Goal: Information Seeking & Learning: Learn about a topic

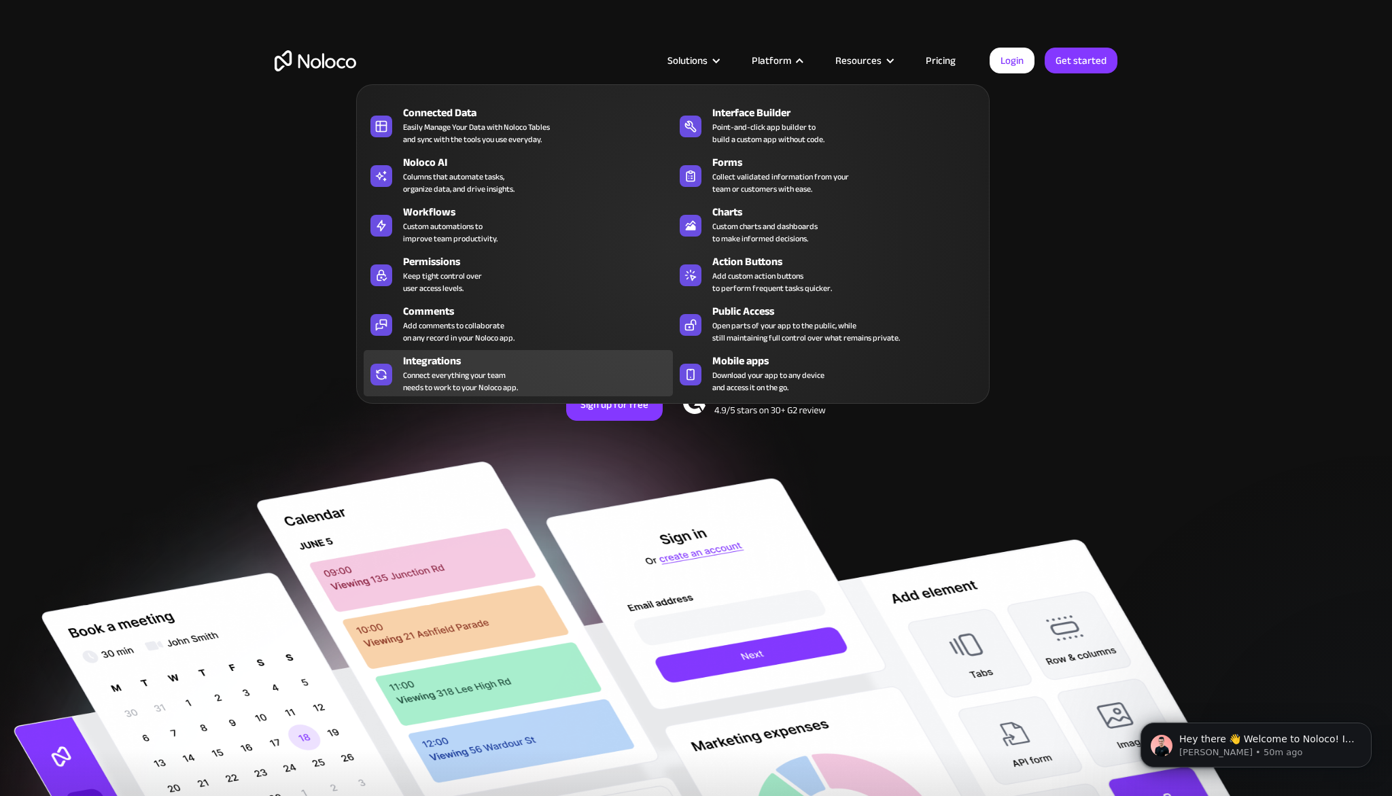
click at [452, 363] on div "Integrations" at bounding box center [541, 361] width 276 height 16
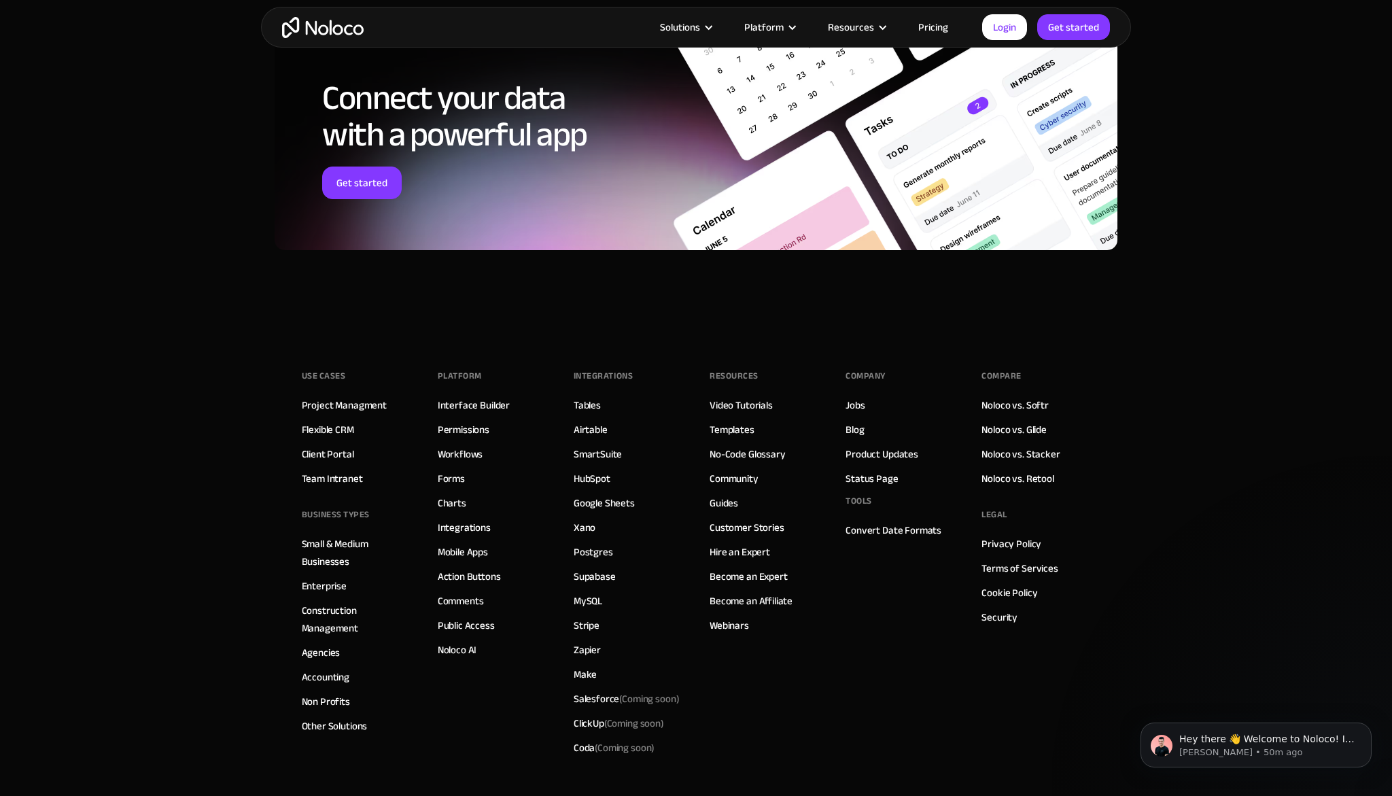
scroll to position [2246, 0]
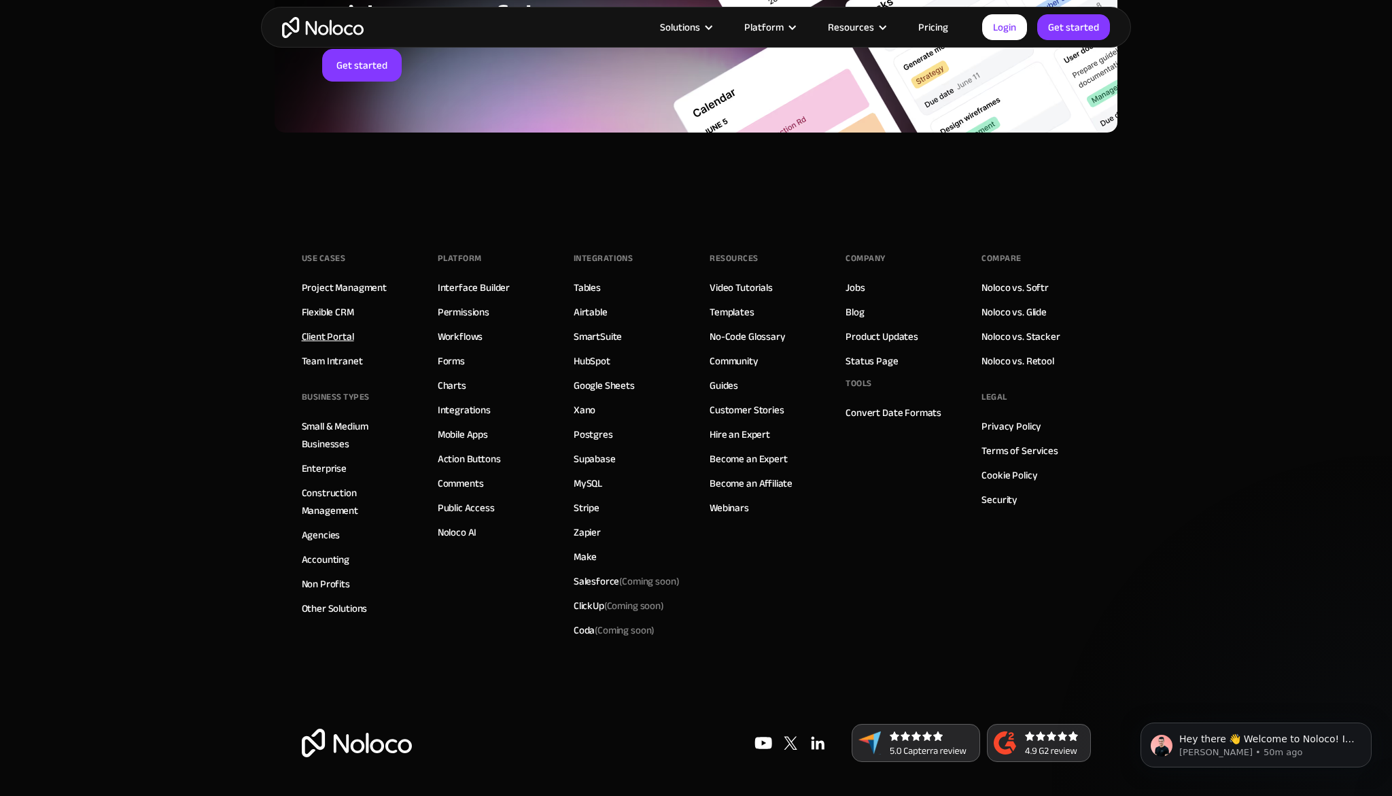
click at [340, 336] on link "Client Portal" at bounding box center [328, 337] width 52 height 18
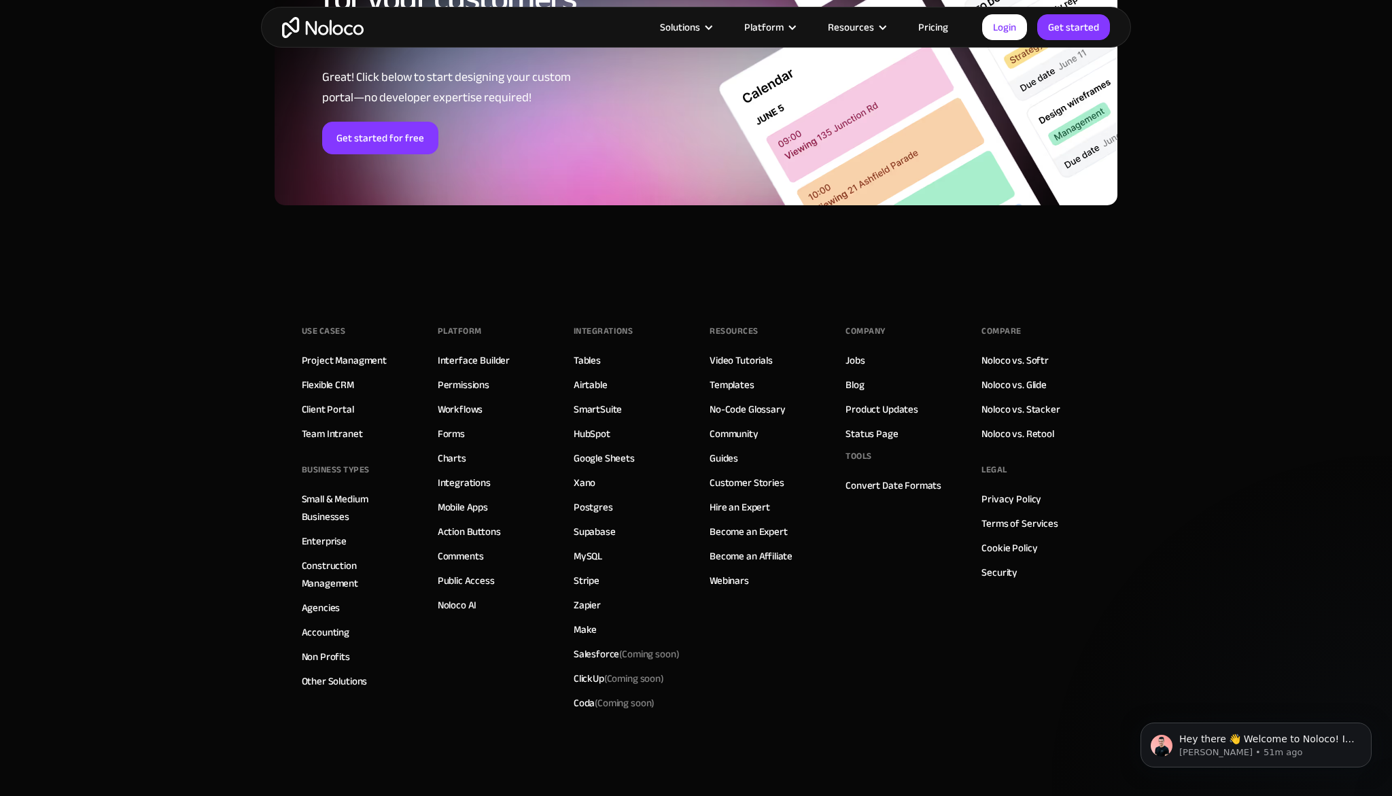
scroll to position [7340, 0]
click at [728, 384] on link "Templates" at bounding box center [732, 384] width 45 height 18
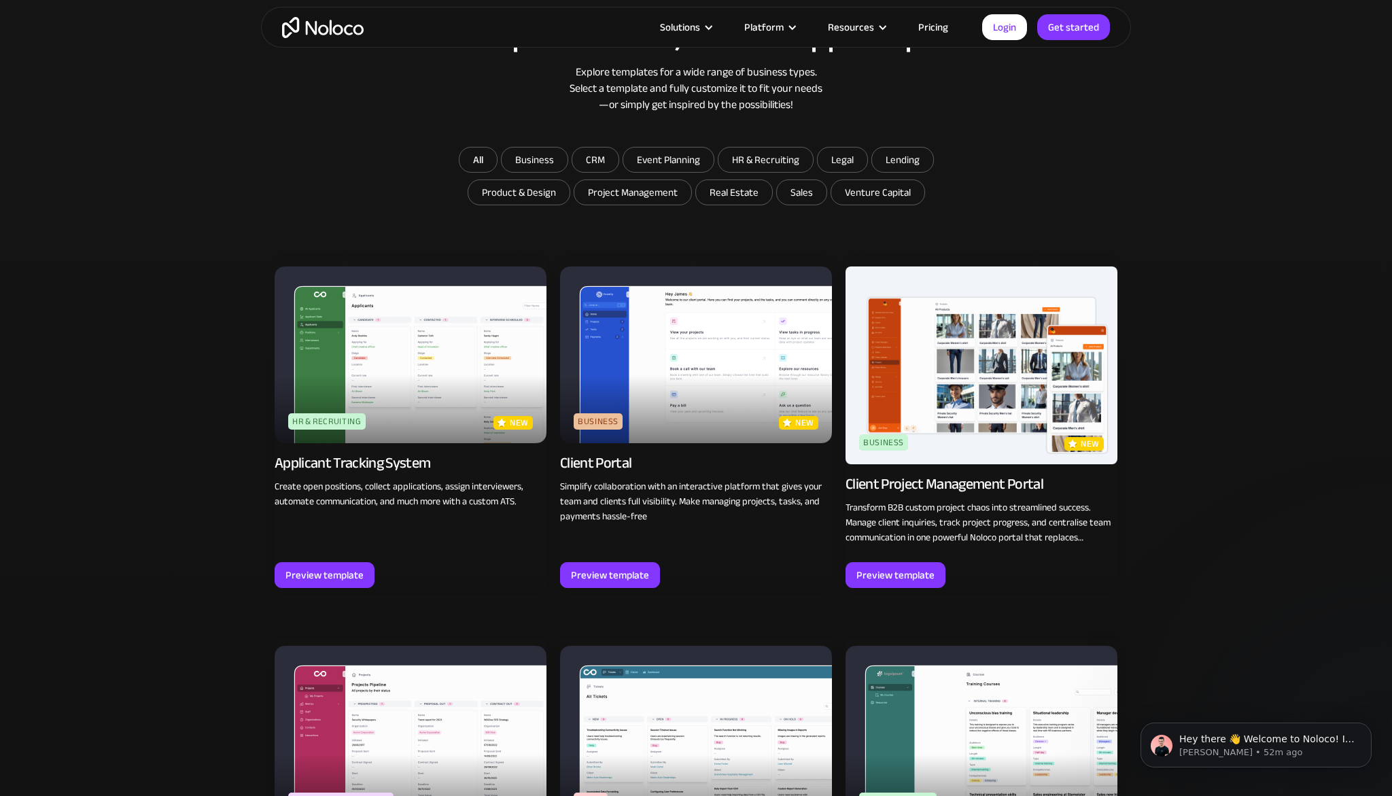
scroll to position [831, 0]
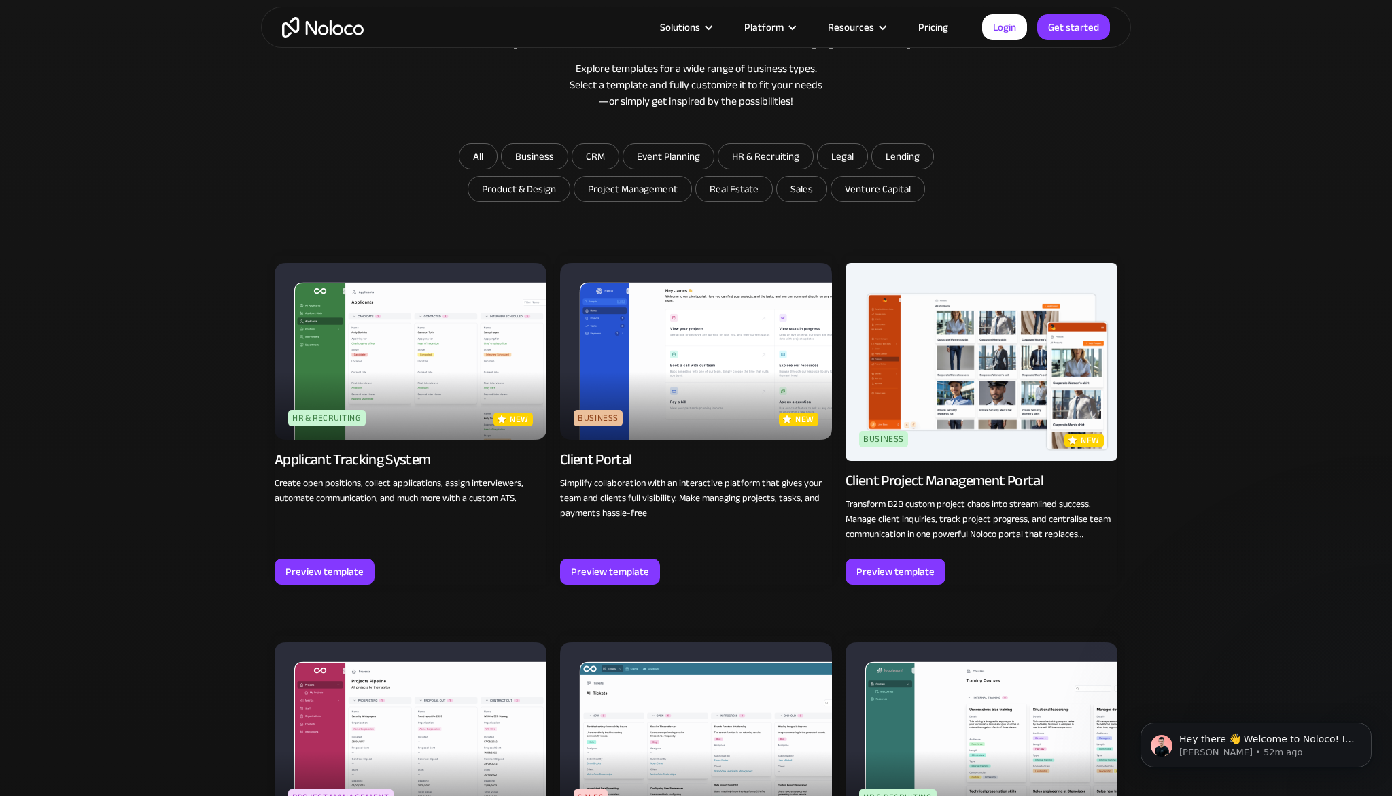
click at [679, 407] on img at bounding box center [696, 351] width 272 height 177
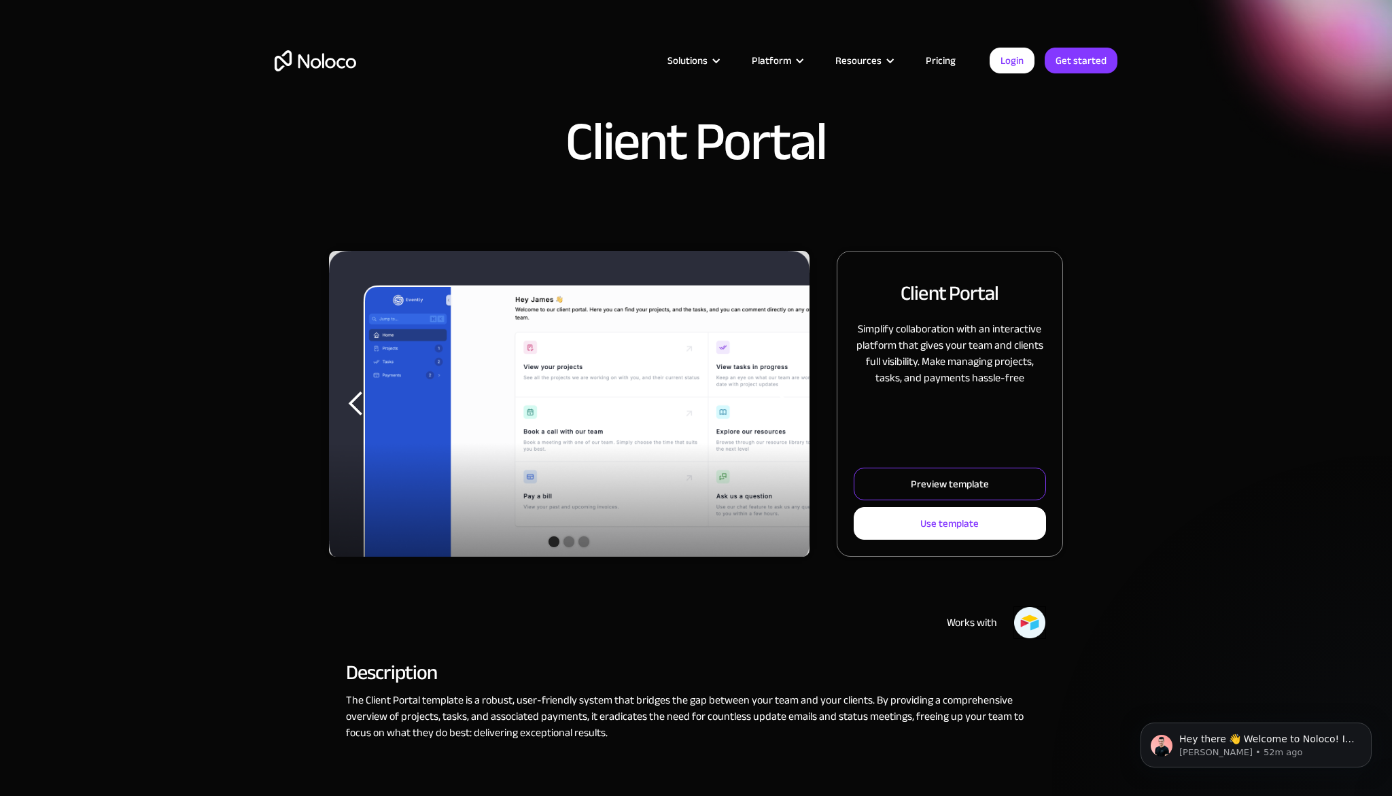
click at [911, 484] on link "Preview template" at bounding box center [950, 484] width 192 height 33
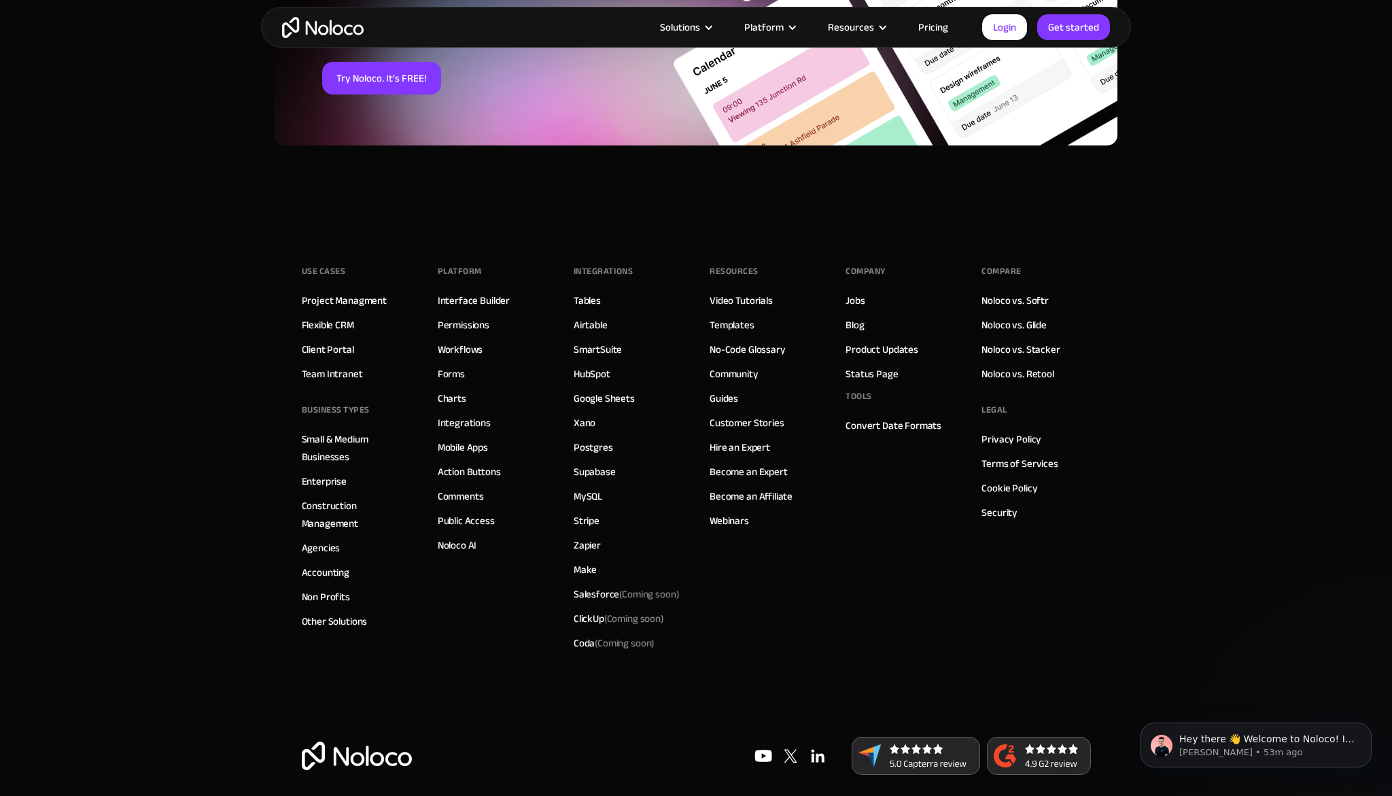
scroll to position [2357, 0]
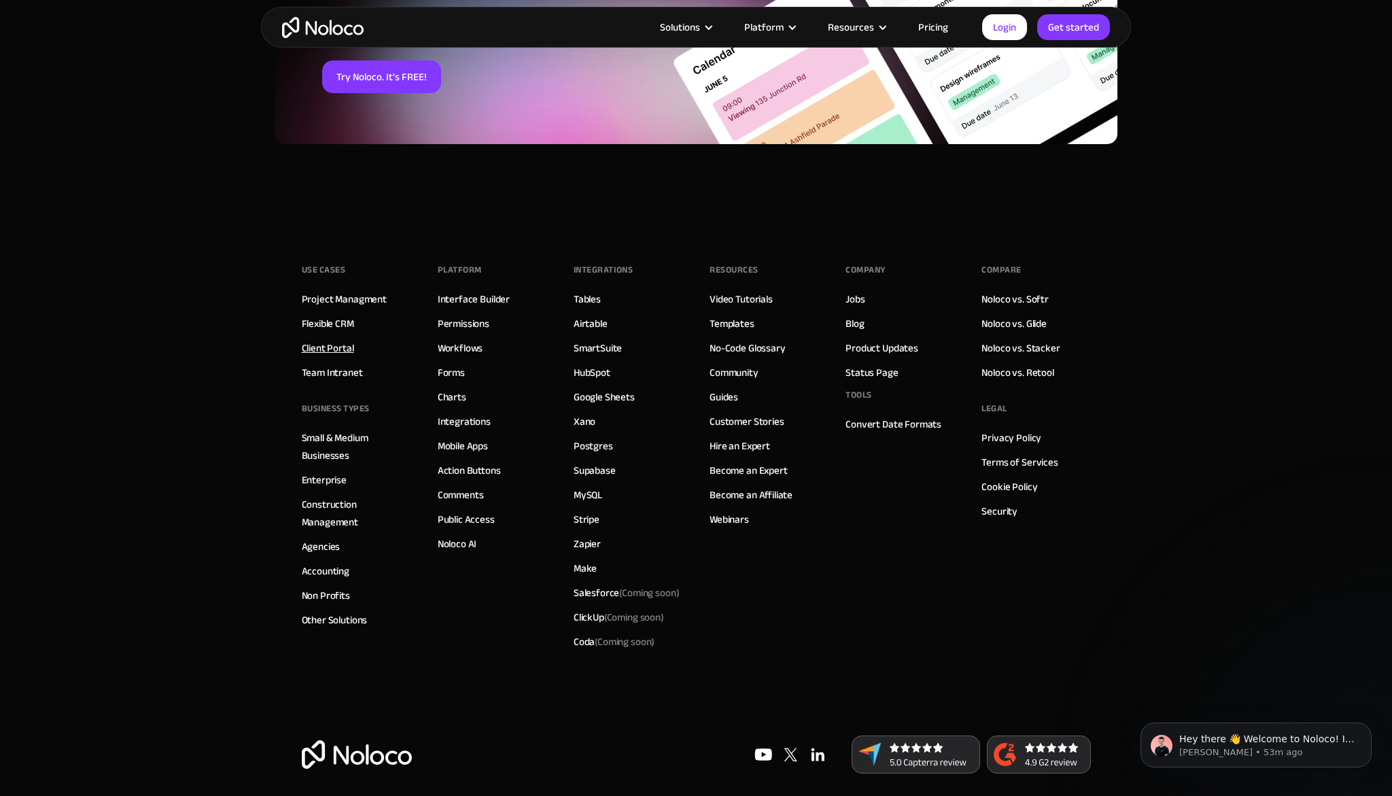
click at [331, 342] on link "Client Portal" at bounding box center [328, 348] width 52 height 18
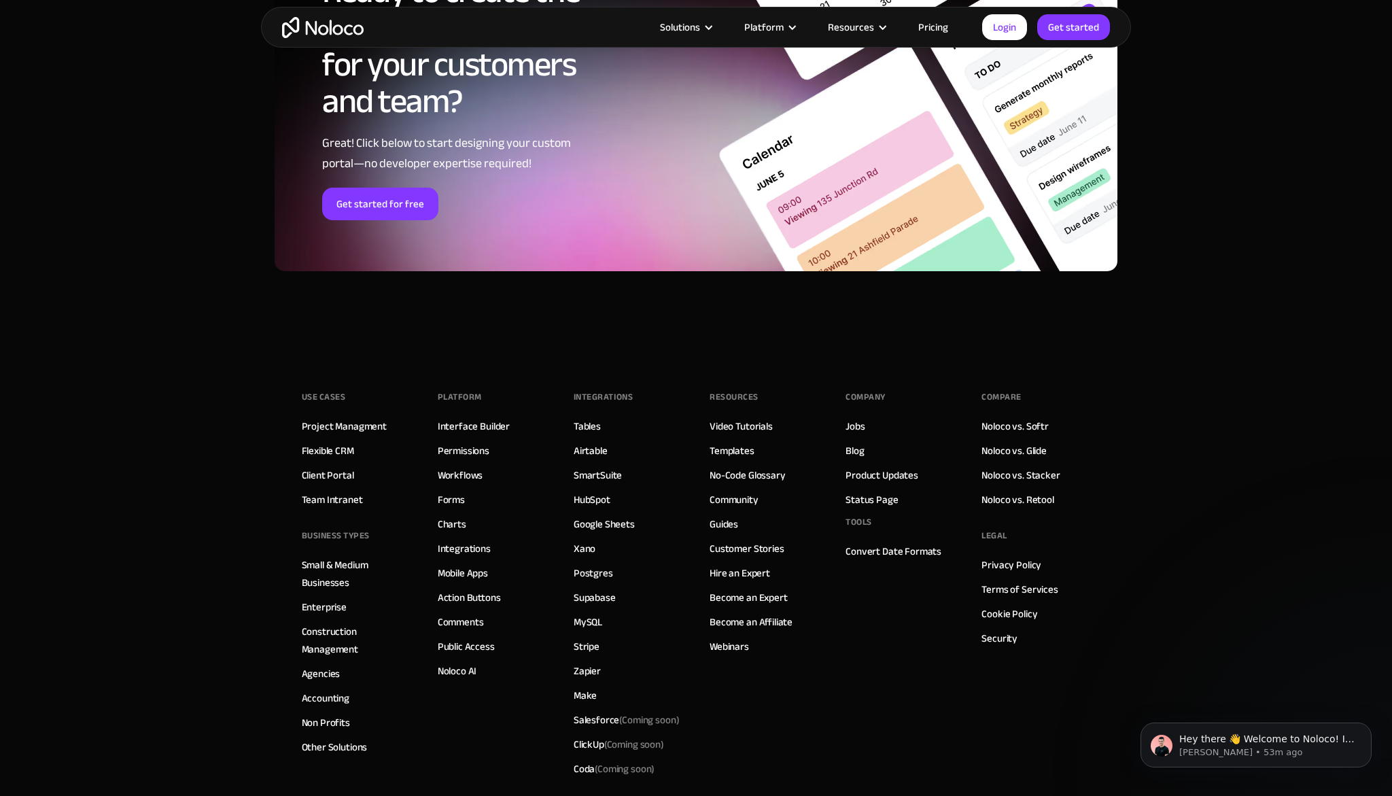
scroll to position [7410, 0]
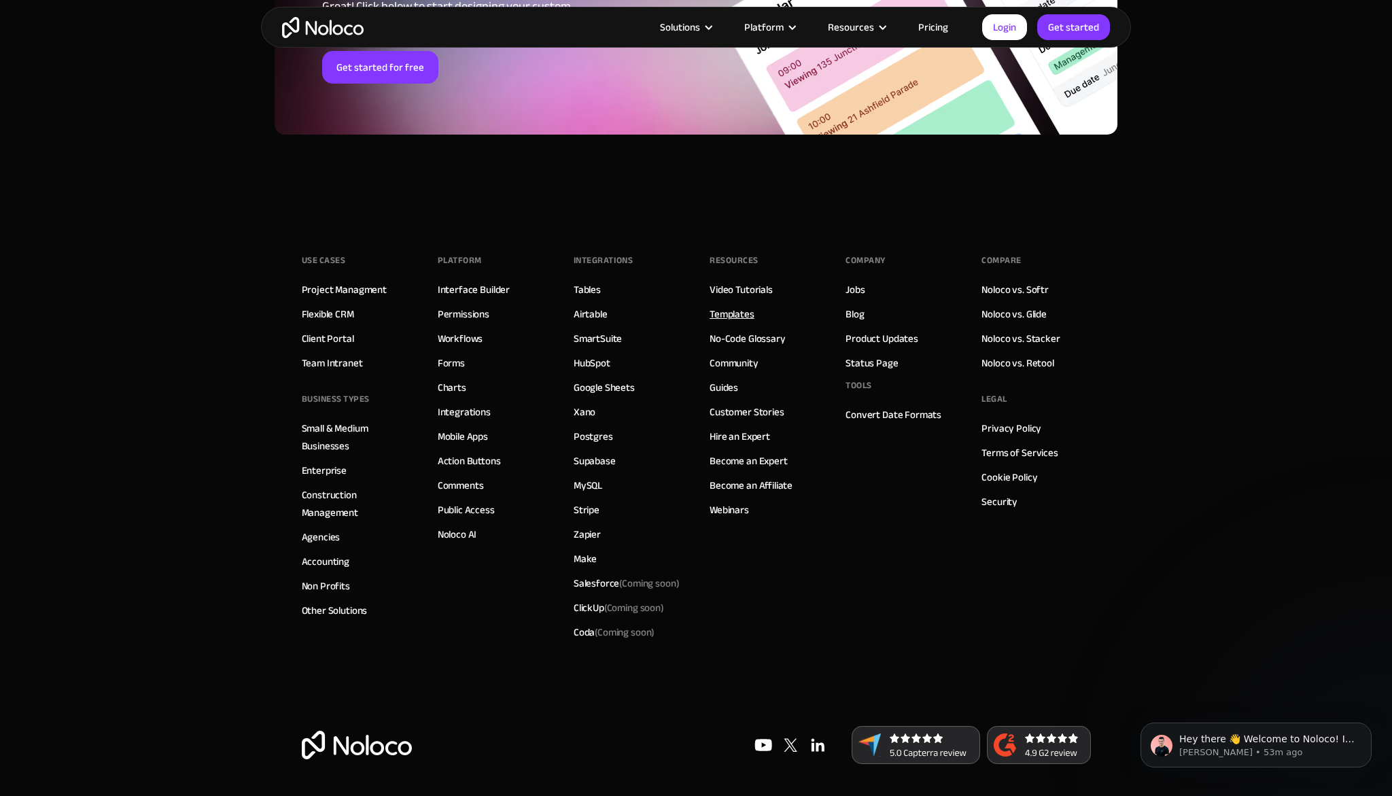
click at [737, 308] on link "Templates" at bounding box center [732, 314] width 45 height 18
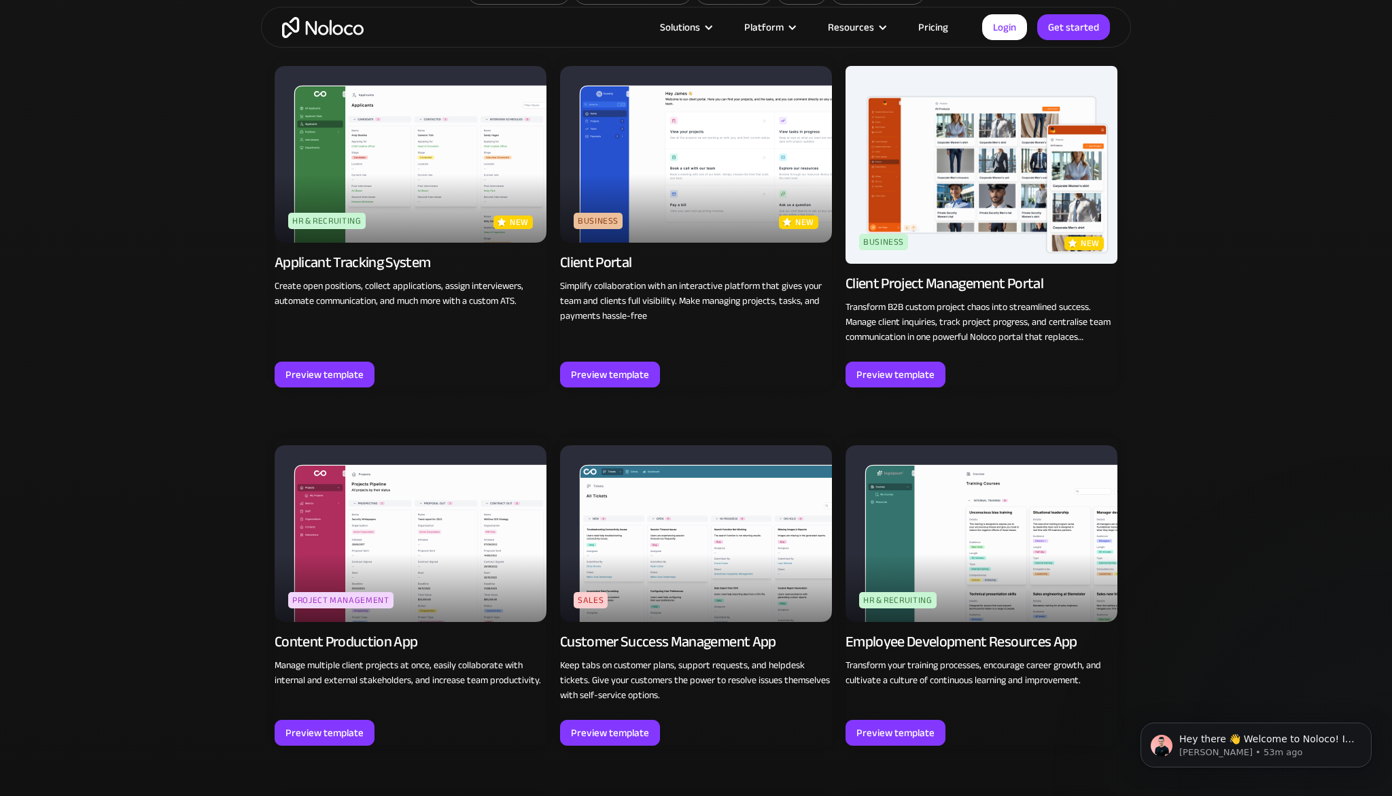
scroll to position [690, 0]
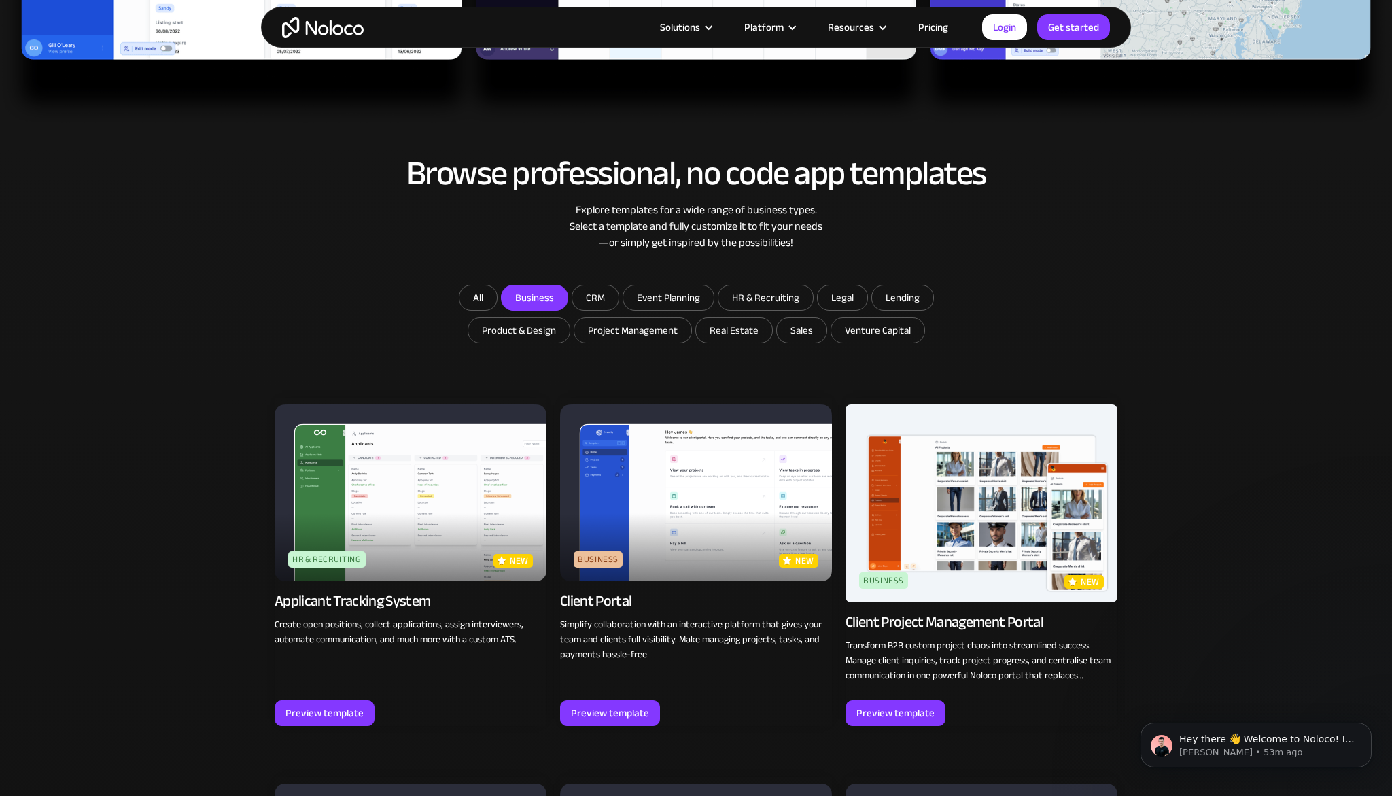
click at [530, 296] on input "Business" at bounding box center [535, 297] width 66 height 24
checkbox input "true"
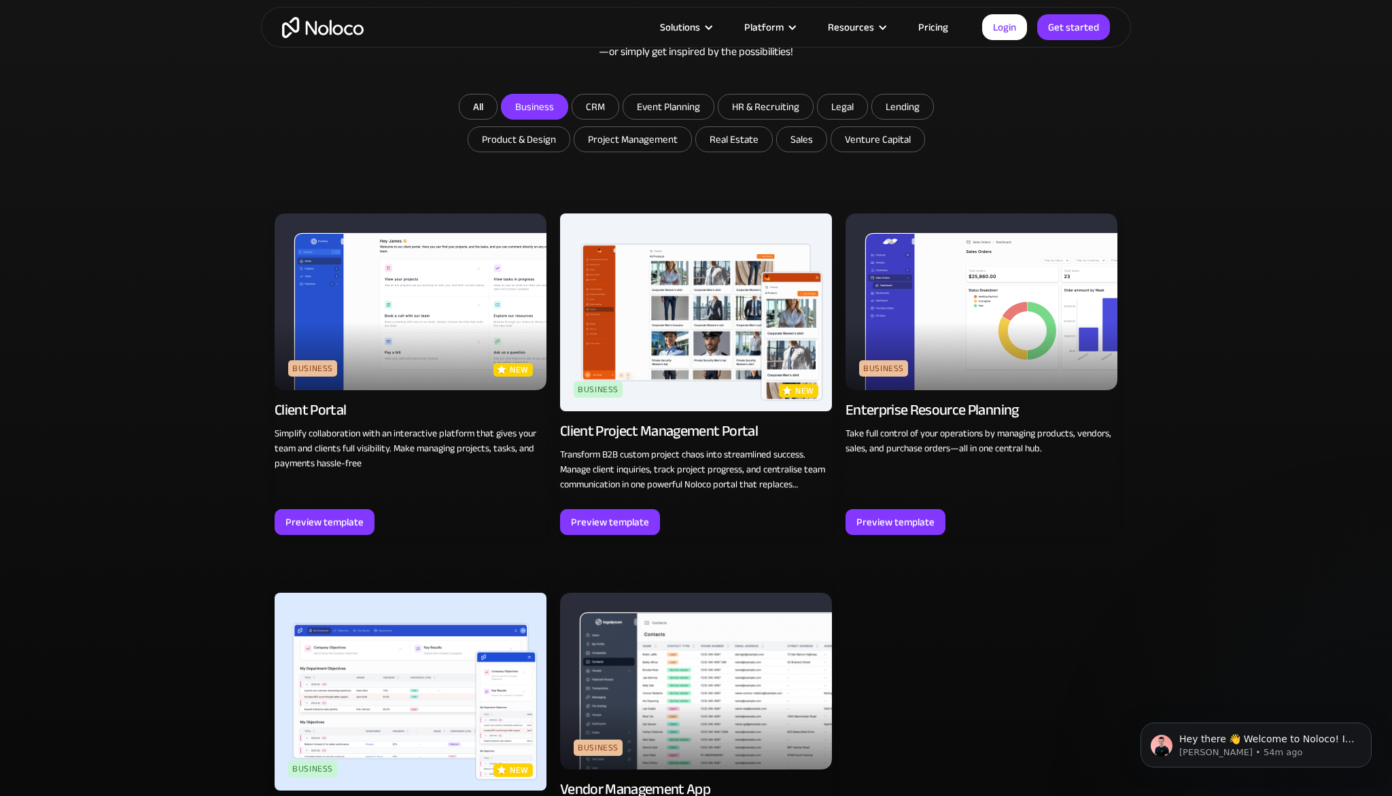
scroll to position [862, 0]
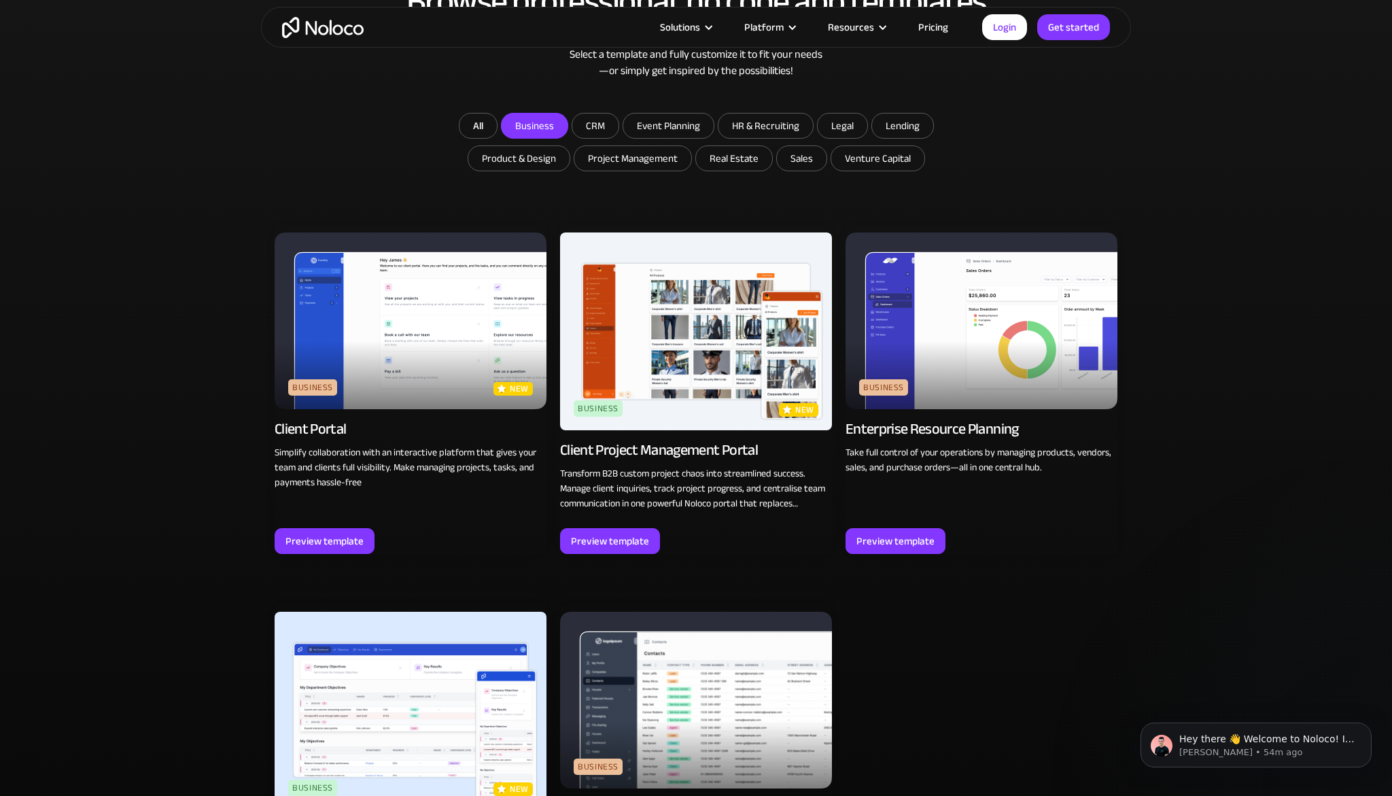
click at [699, 349] on img at bounding box center [696, 331] width 272 height 198
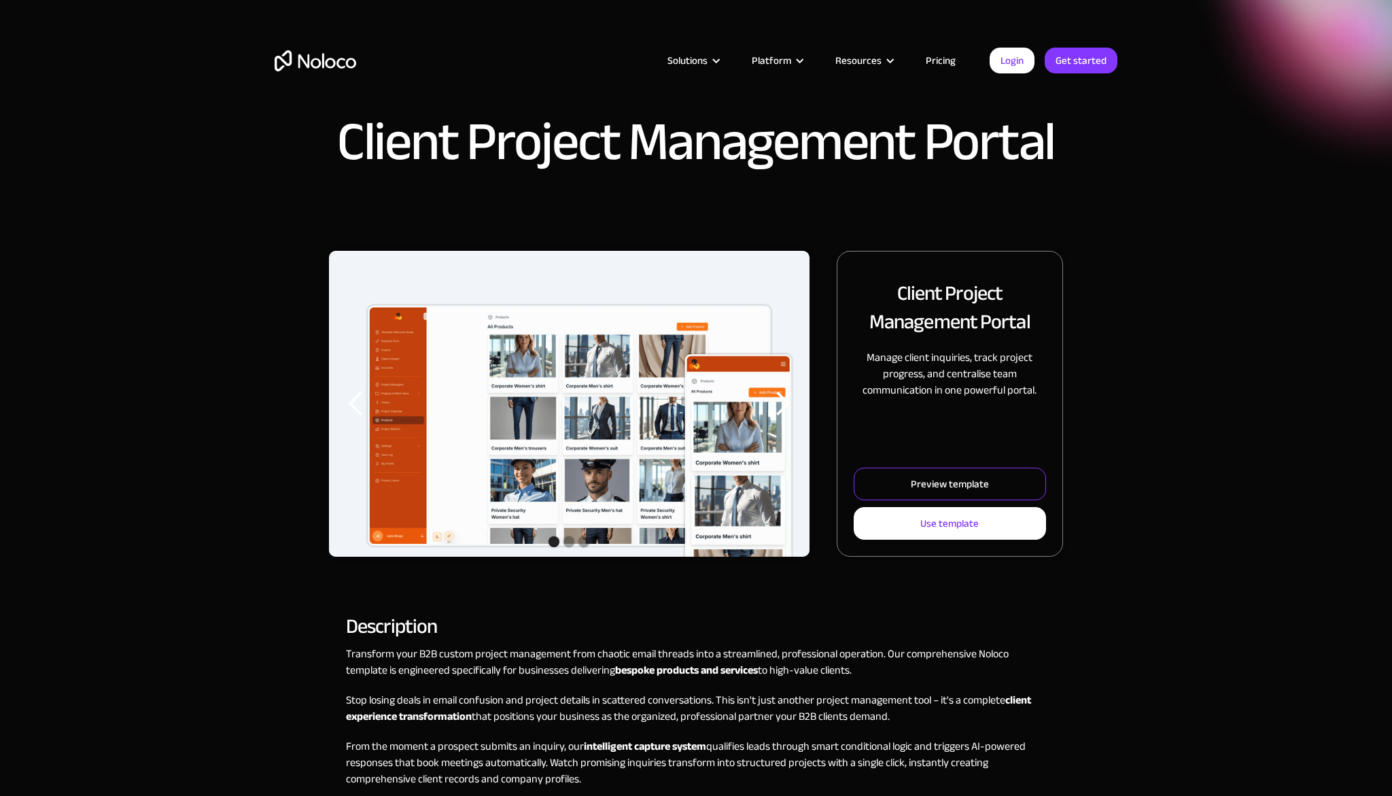
click at [889, 479] on link "Preview template" at bounding box center [950, 484] width 192 height 33
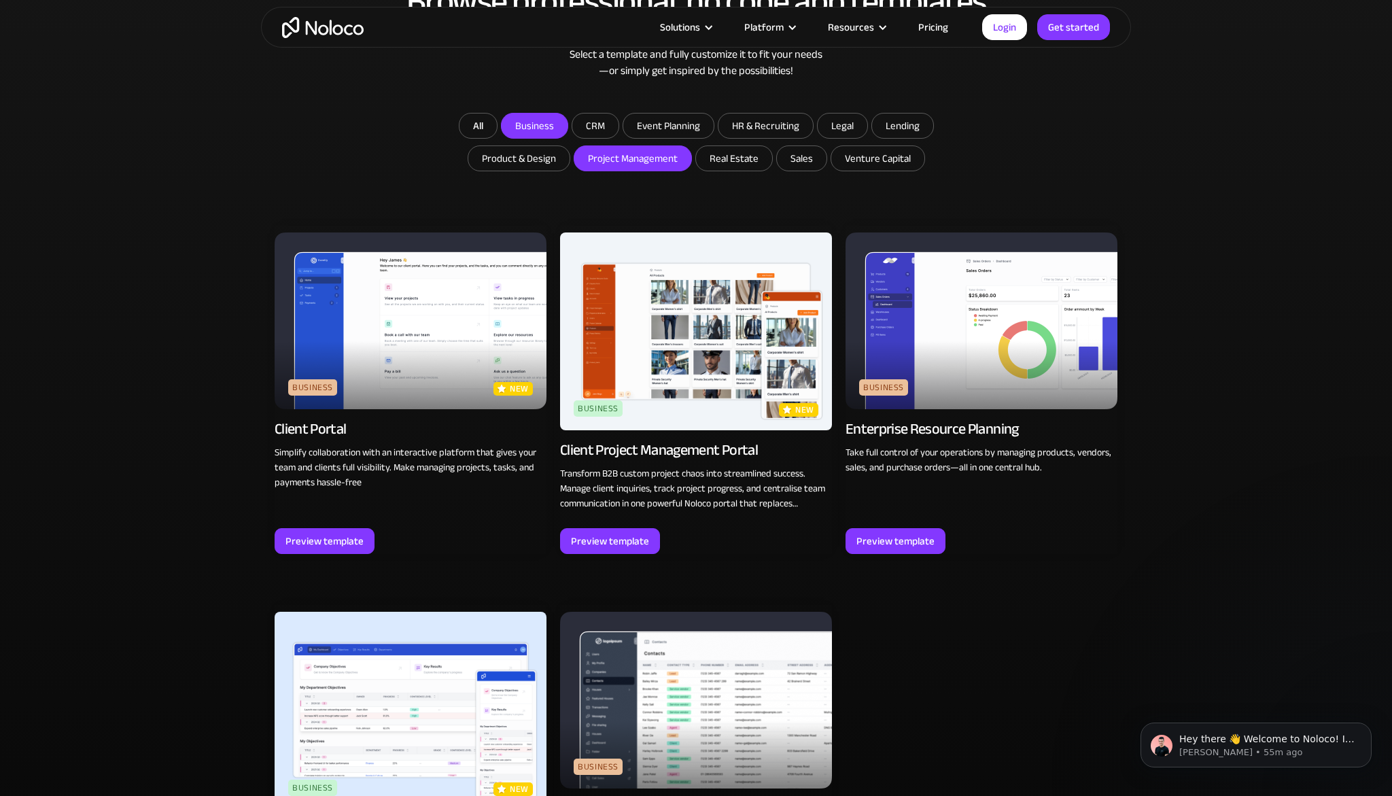
click at [568, 138] on input "Project Management" at bounding box center [535, 126] width 66 height 24
checkbox input "true"
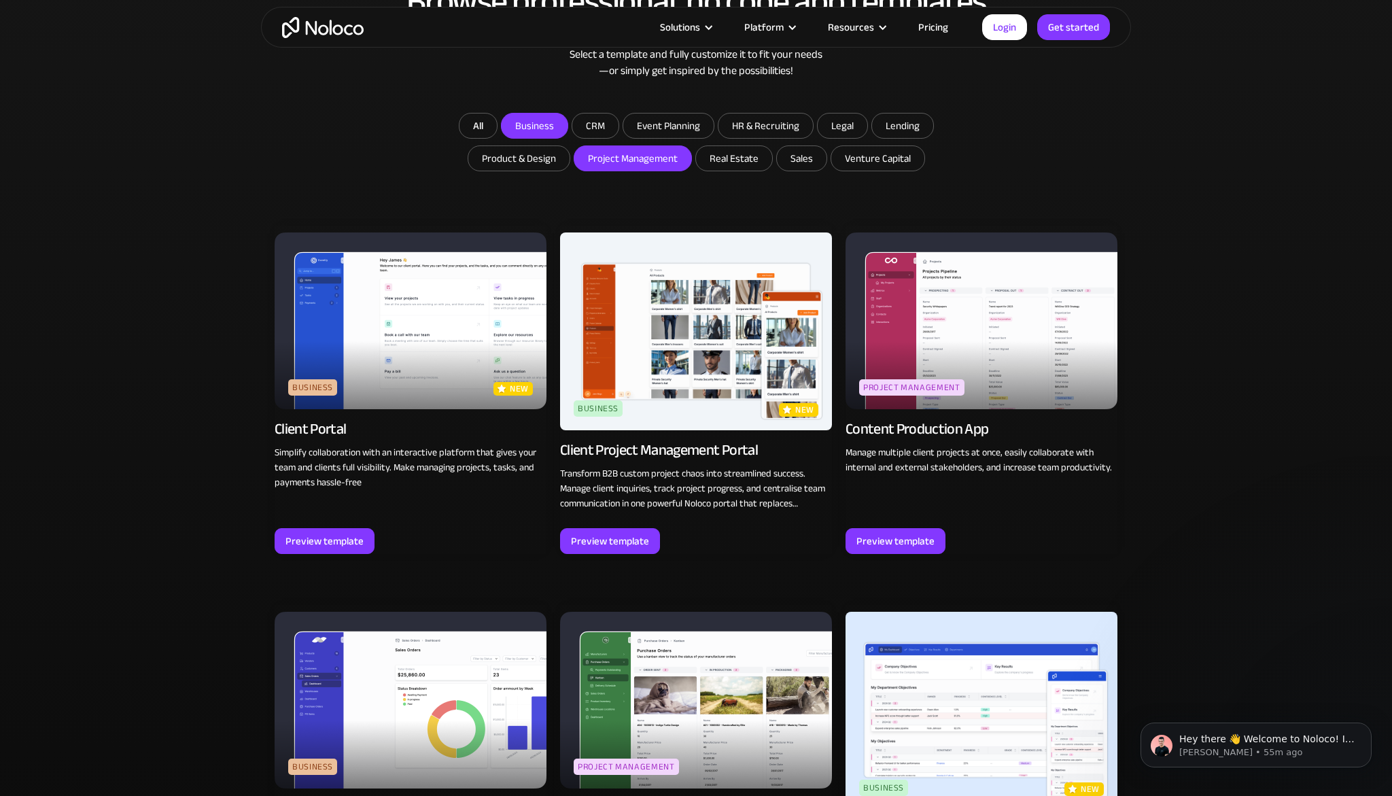
click at [538, 129] on input "Business" at bounding box center [535, 126] width 66 height 24
checkbox input "false"
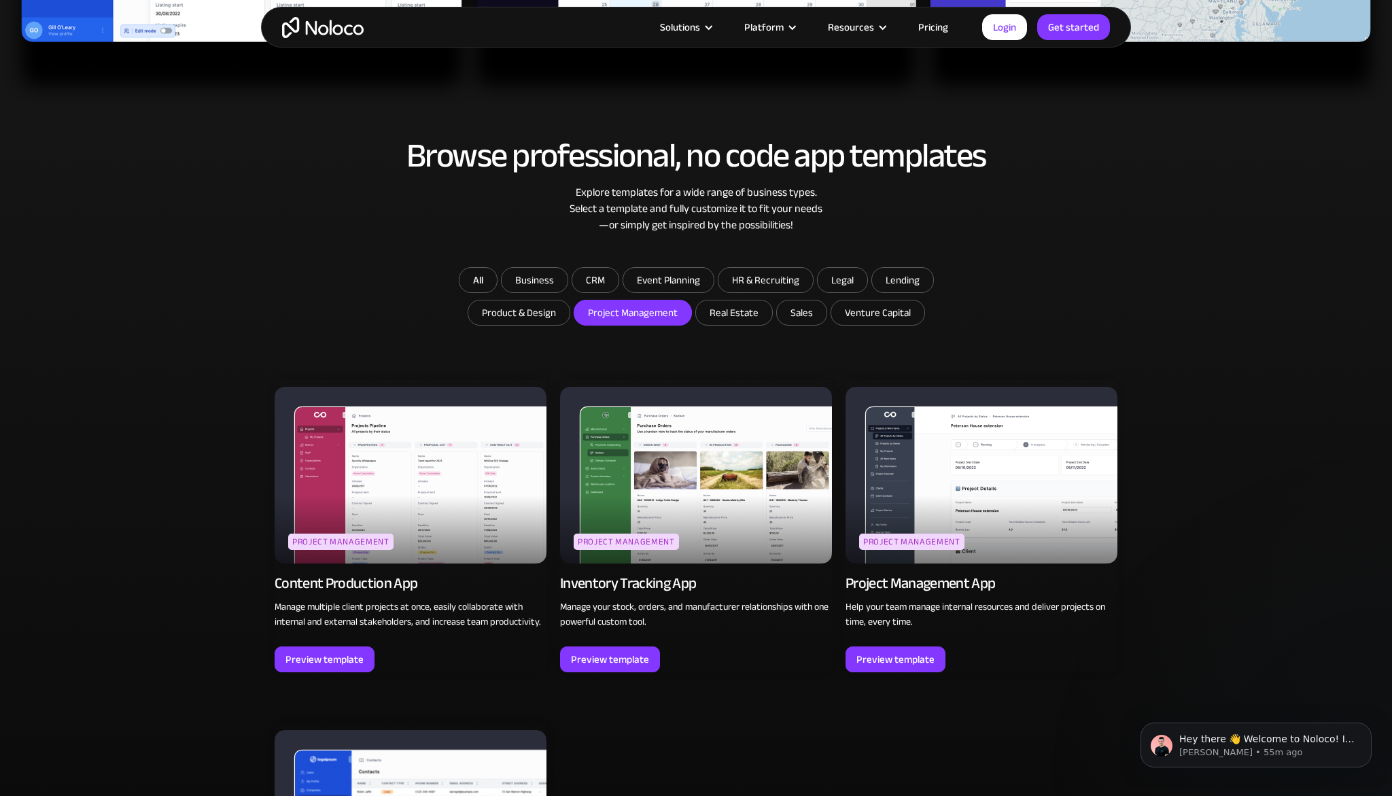
scroll to position [693, 0]
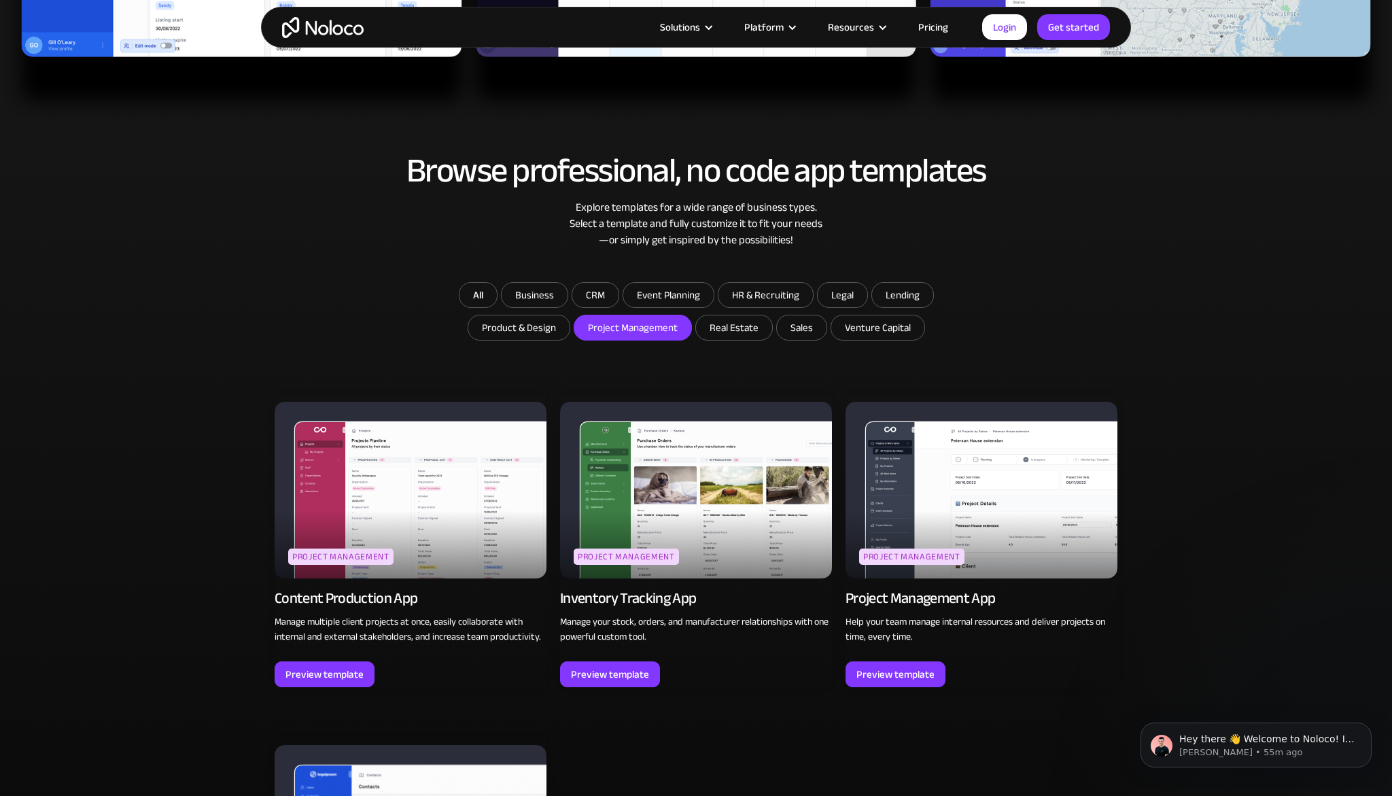
click at [612, 326] on input "Project Management" at bounding box center [632, 327] width 117 height 24
checkbox input "false"
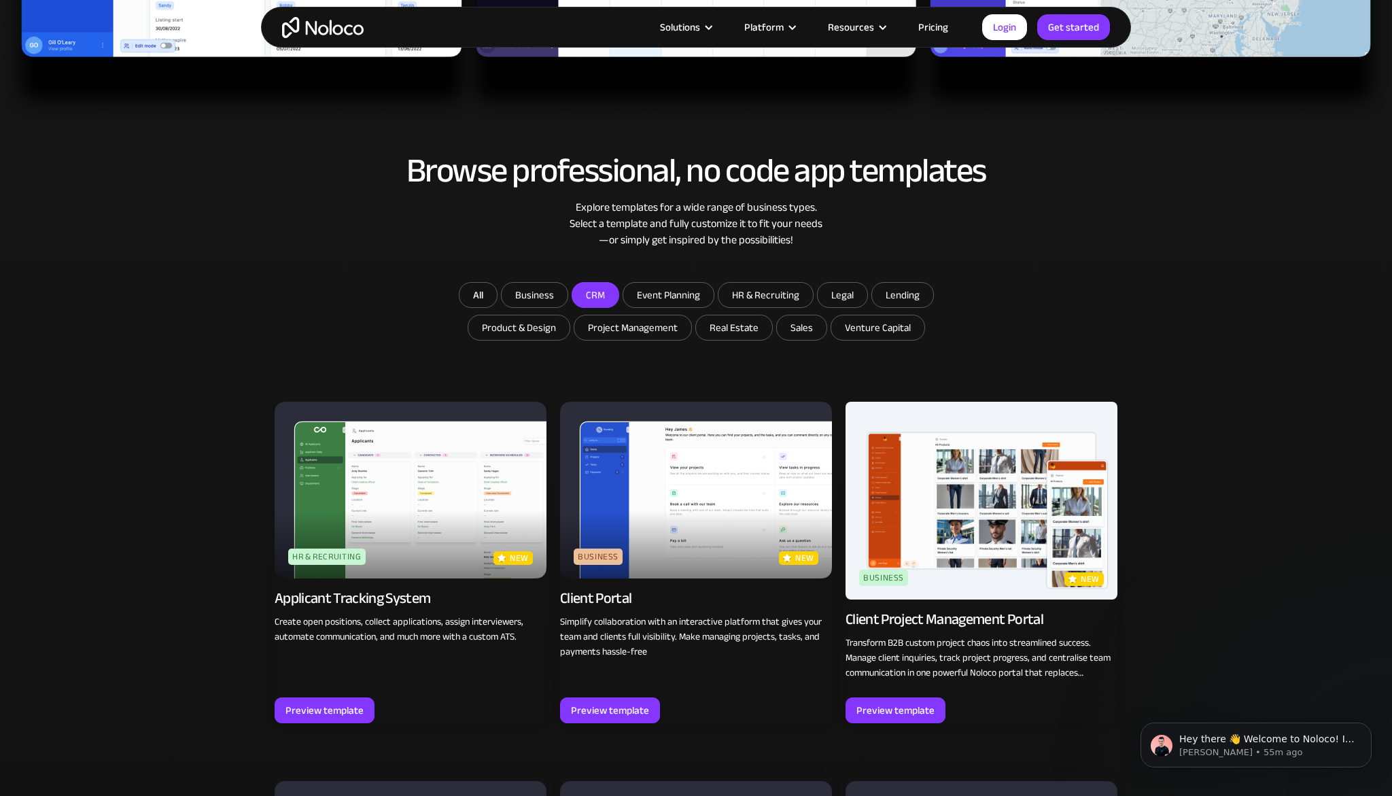
click at [568, 298] on input "CRM" at bounding box center [535, 295] width 66 height 24
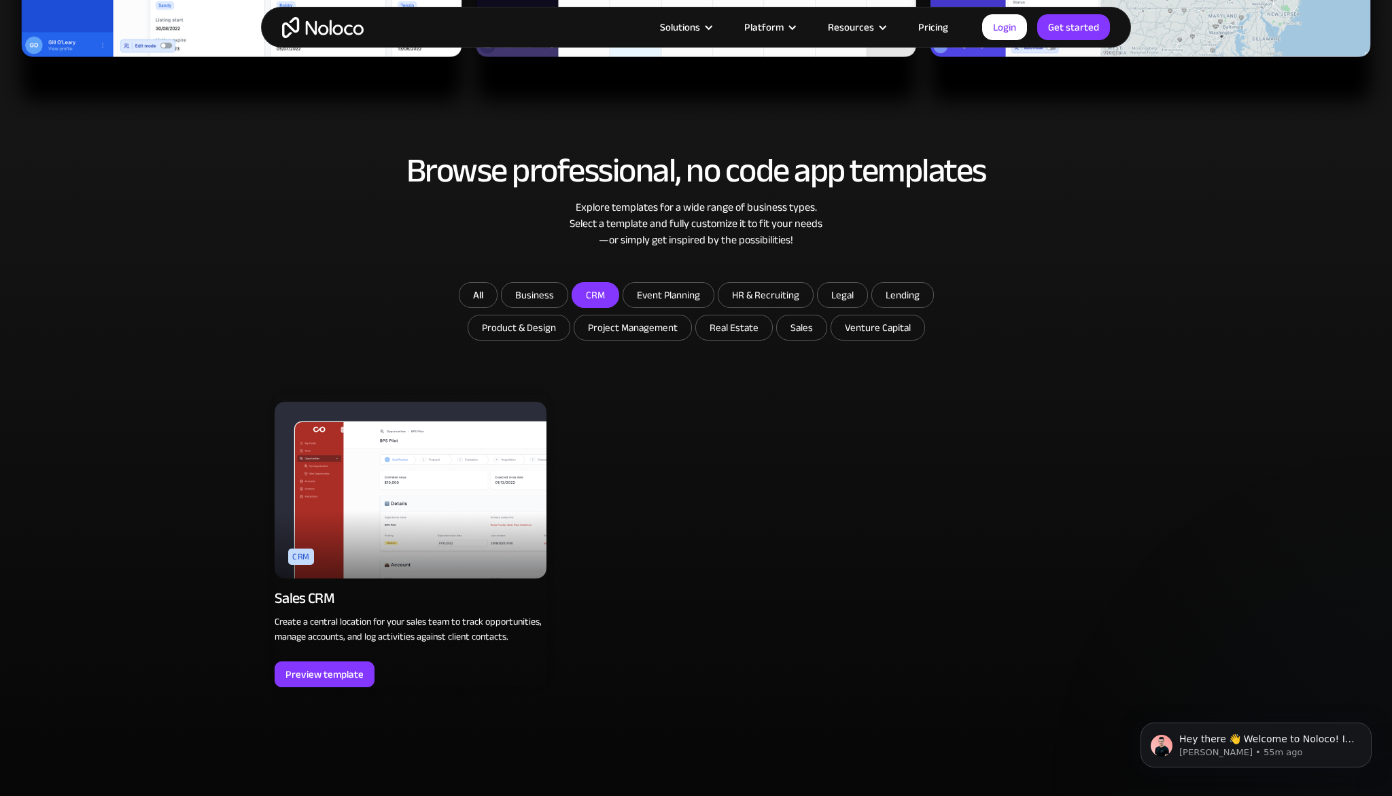
click at [589, 292] on input "CRM" at bounding box center [595, 295] width 46 height 24
checkbox input "false"
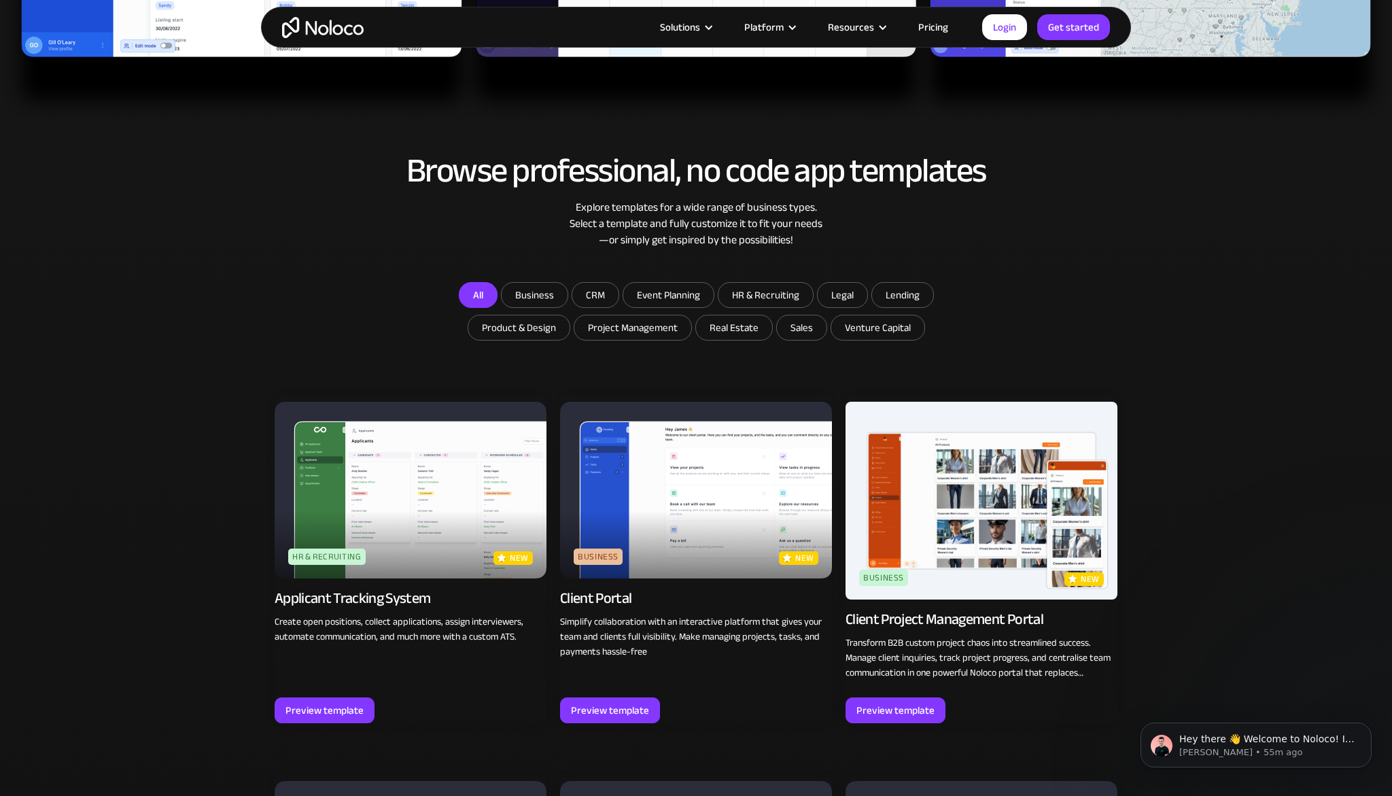
click at [485, 291] on link "All" at bounding box center [478, 295] width 39 height 26
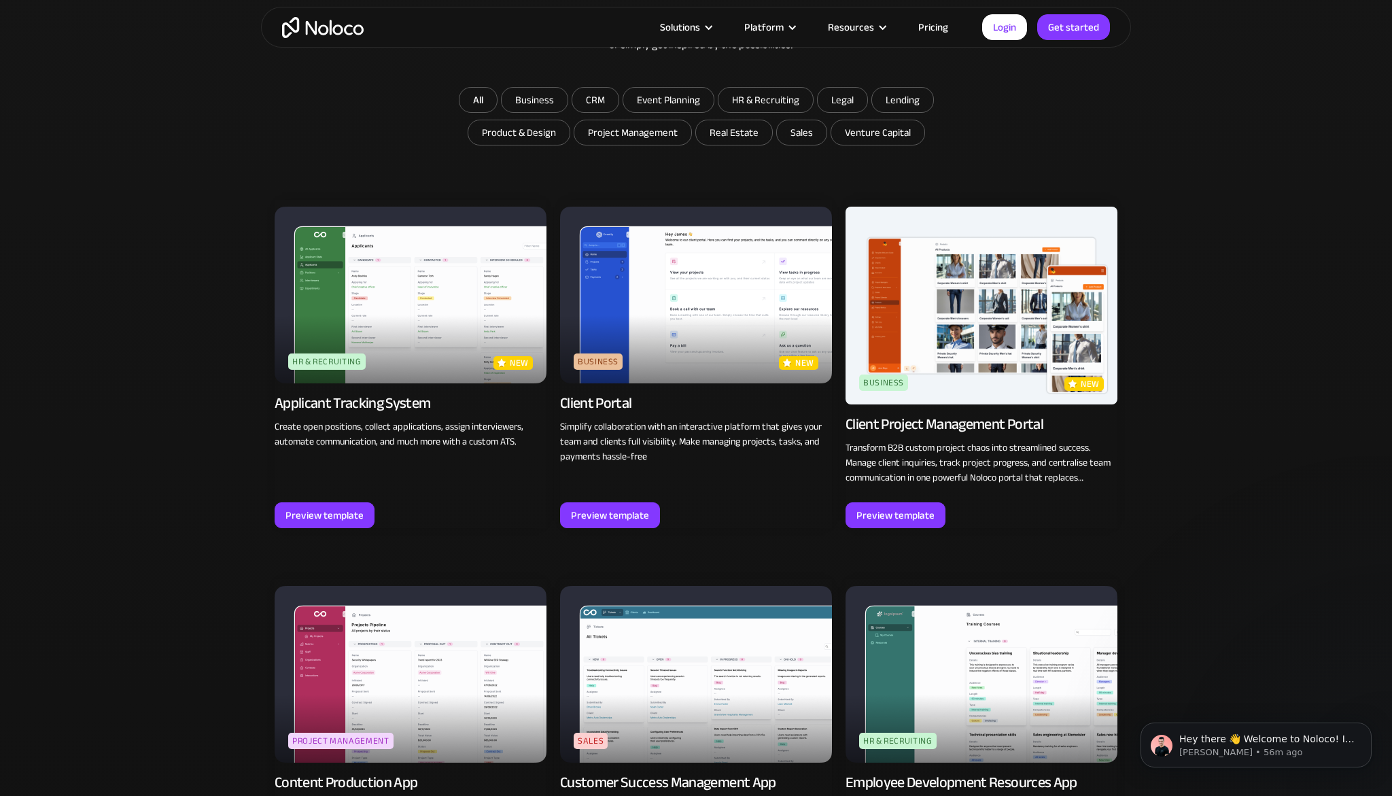
scroll to position [868, 0]
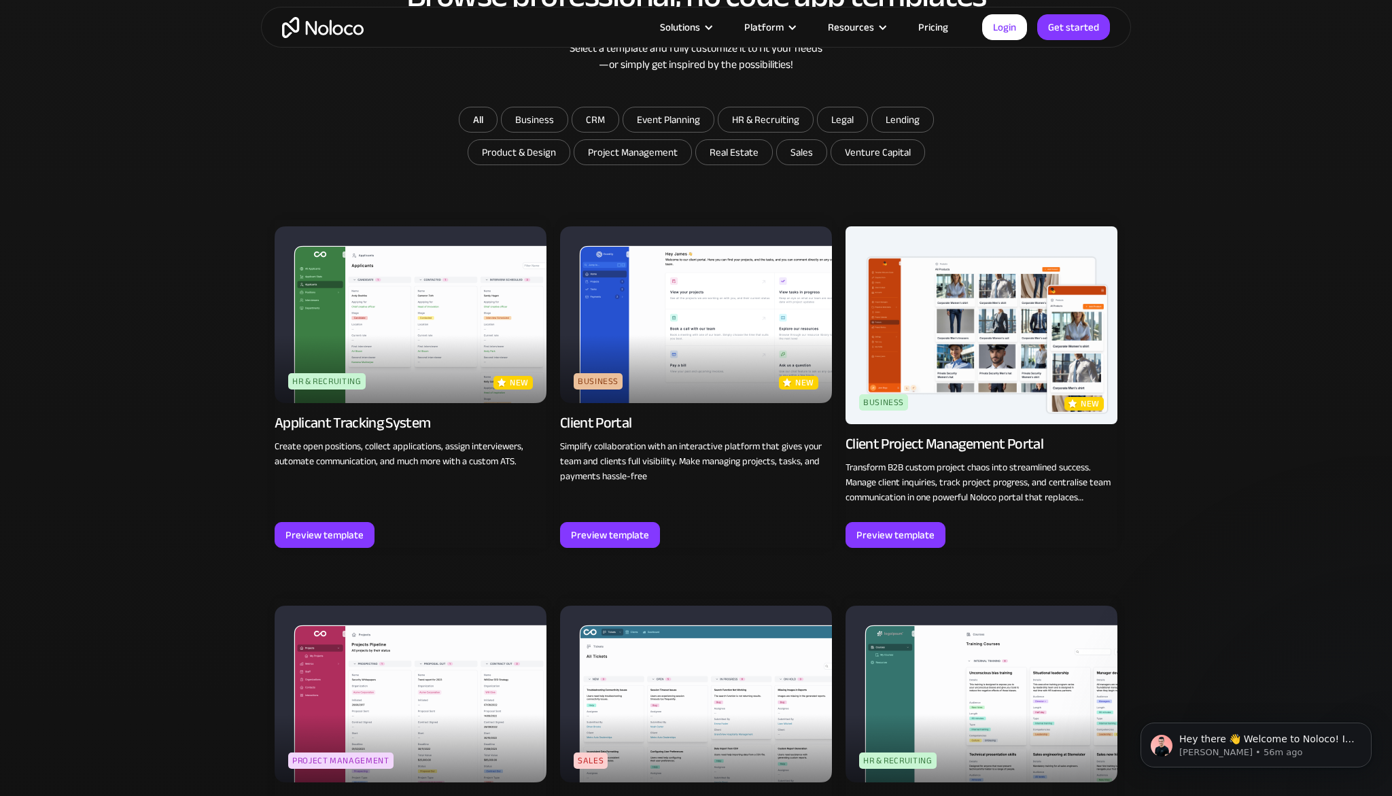
click at [683, 366] on img at bounding box center [696, 314] width 272 height 177
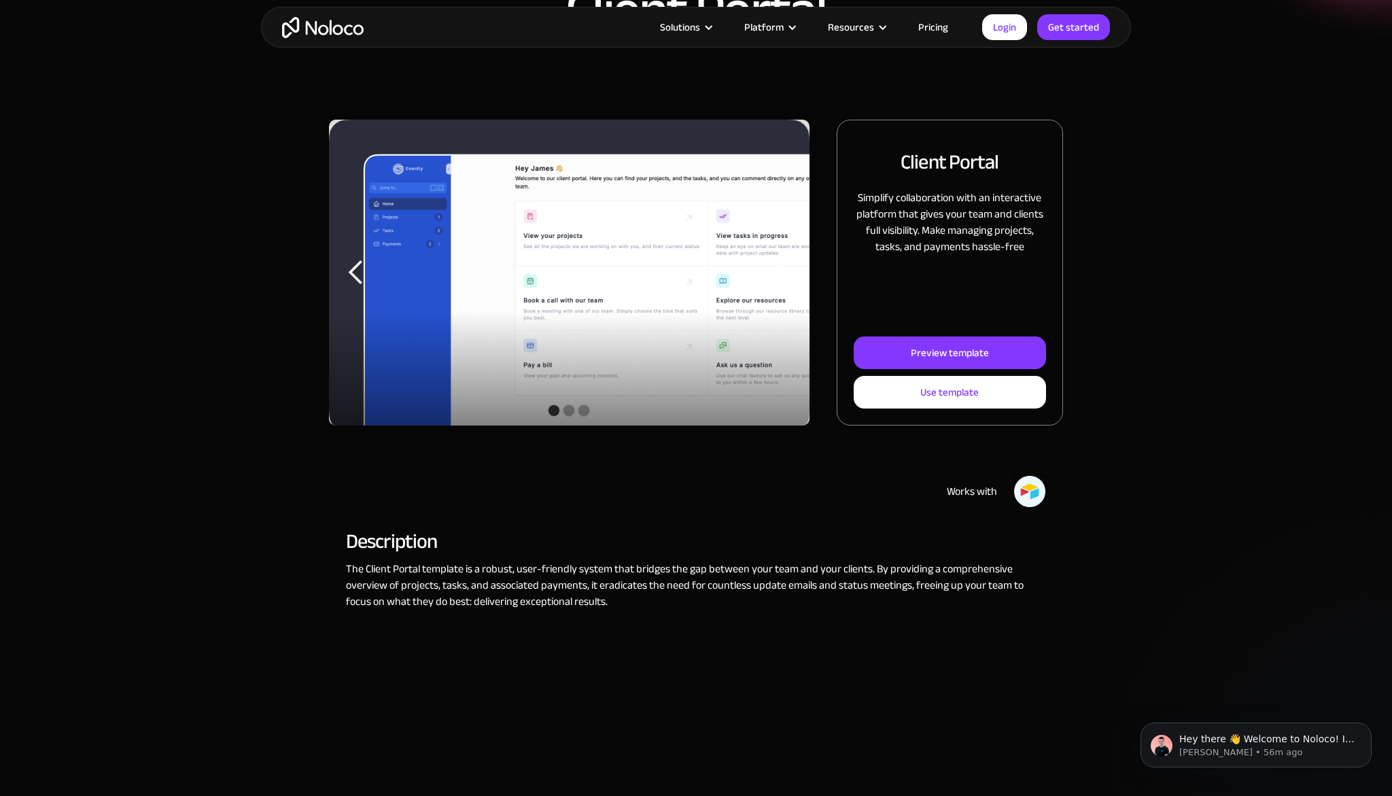
scroll to position [130, 0]
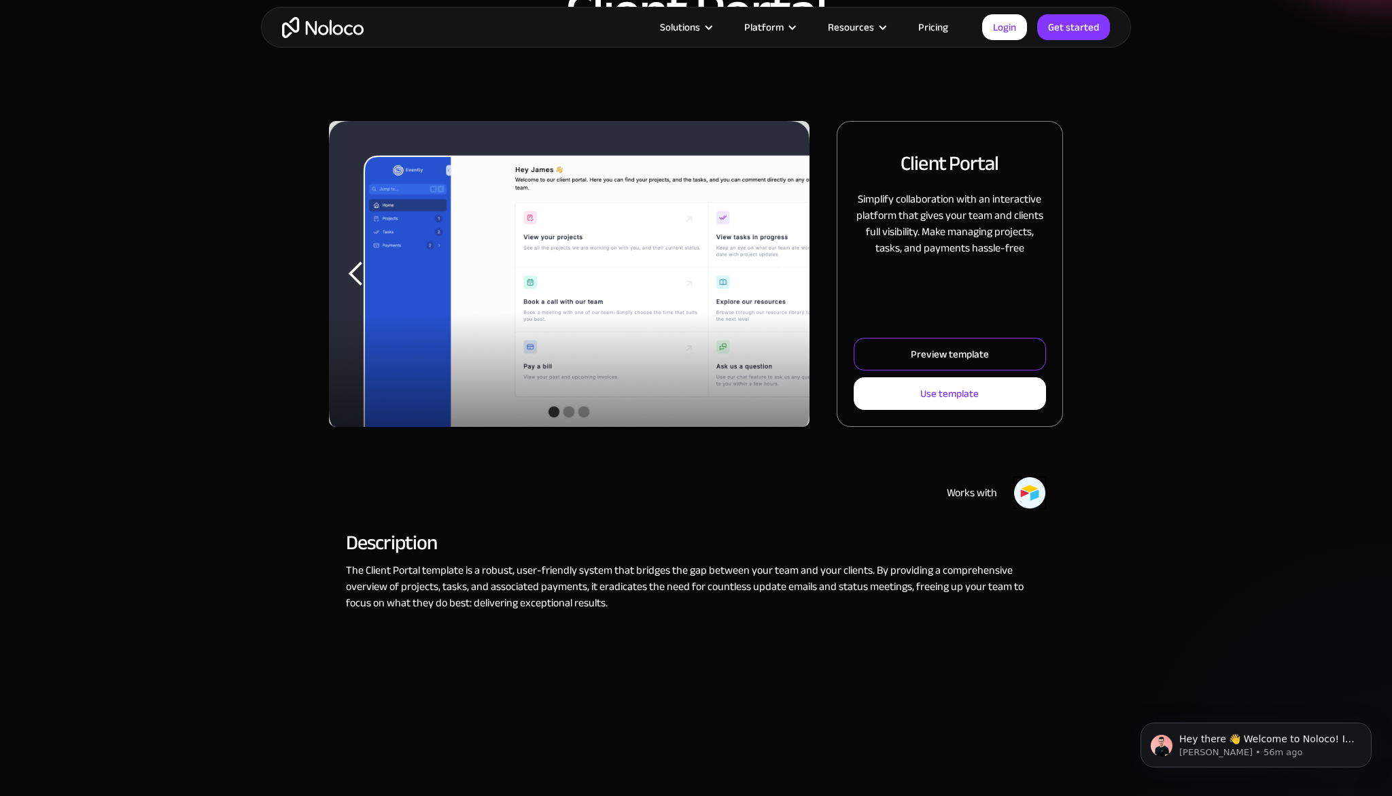
click at [922, 354] on div "Preview template" at bounding box center [950, 354] width 78 height 18
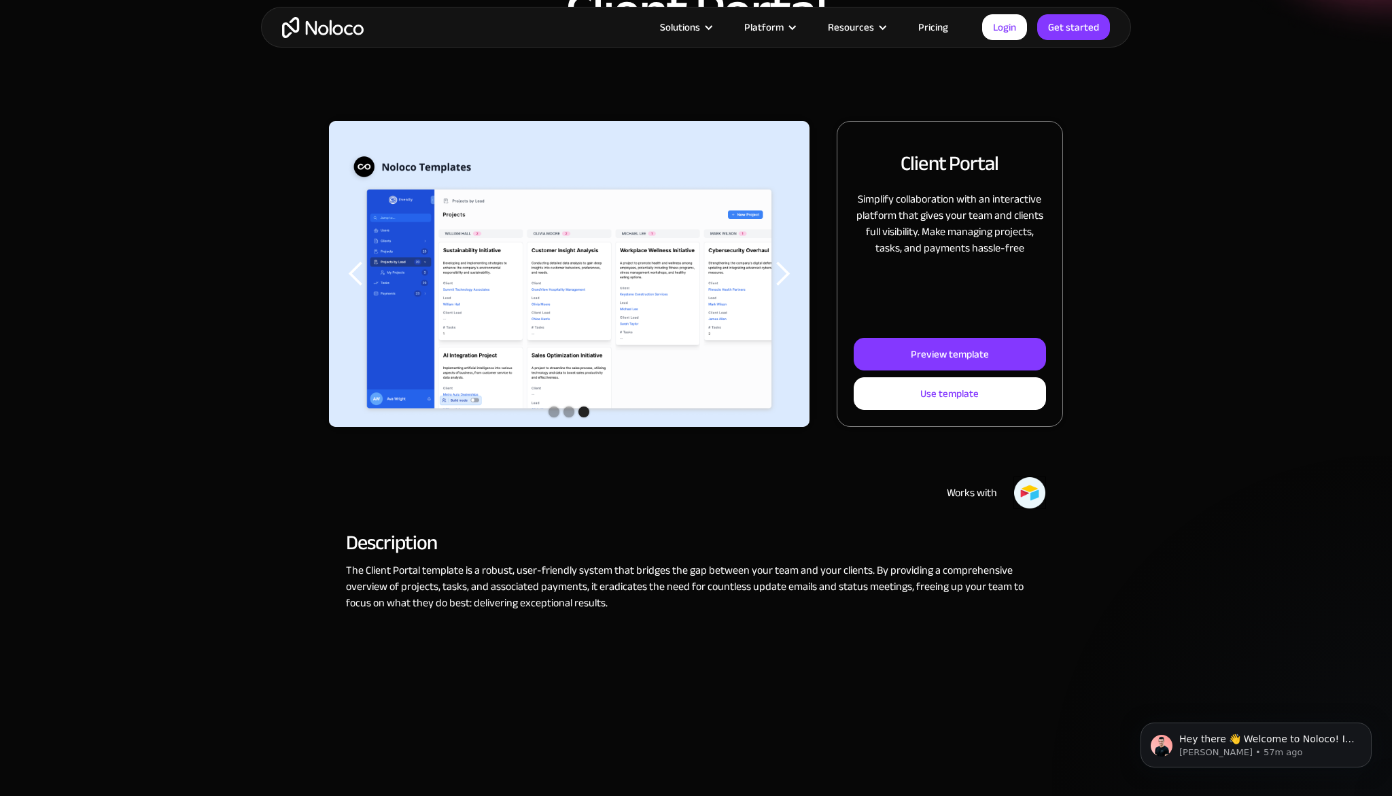
click at [935, 29] on link "Pricing" at bounding box center [933, 27] width 64 height 18
